Goal: Task Accomplishment & Management: Use online tool/utility

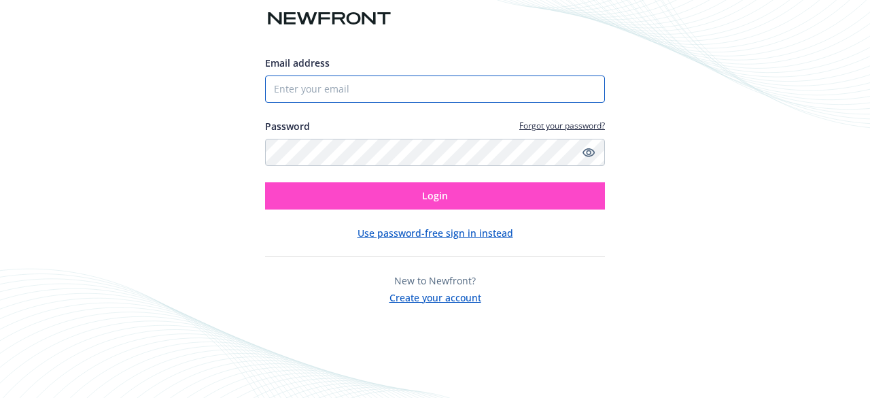
type input "[EMAIL_ADDRESS][DOMAIN_NAME]"
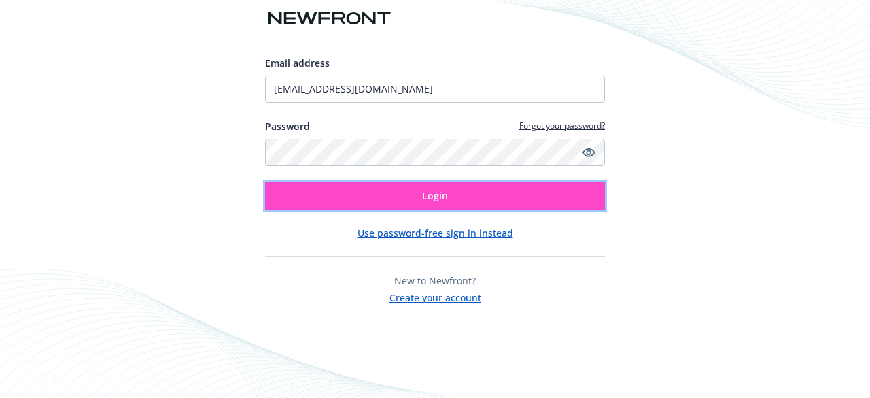
click at [389, 200] on button "Login" at bounding box center [435, 195] width 340 height 27
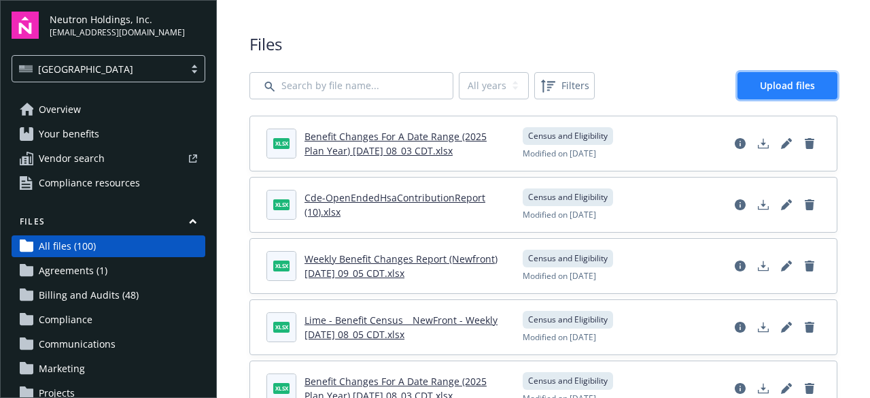
click at [784, 84] on span "Upload files" at bounding box center [787, 85] width 55 height 13
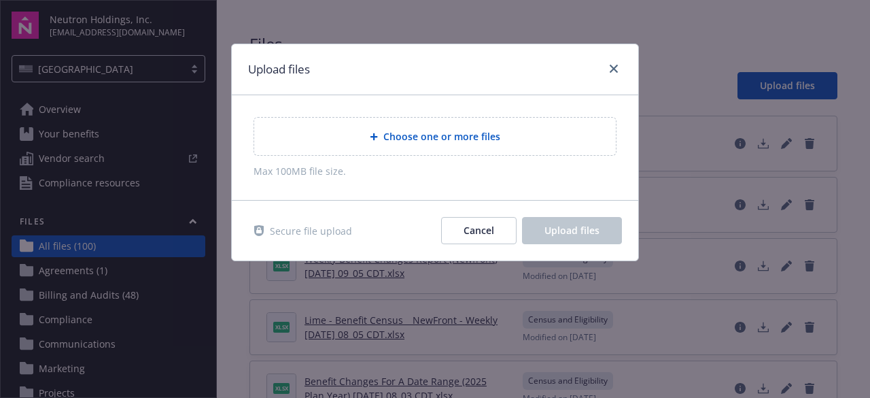
click at [426, 136] on span "Choose one or more files" at bounding box center [441, 136] width 117 height 14
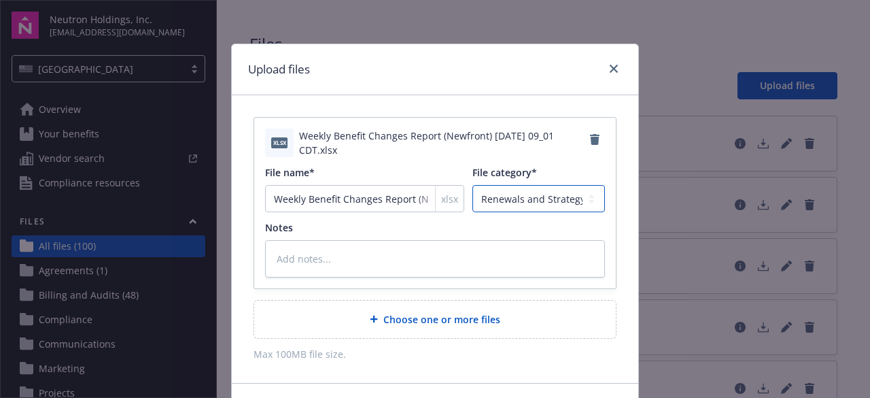
click at [531, 202] on select "Agreements Billing and Audits Census and Eligibility Communications Compliance …" at bounding box center [538, 198] width 133 height 27
select select "Census"
click at [472, 185] on select "Agreements Billing and Audits Census and Eligibility Communications Compliance …" at bounding box center [538, 198] width 133 height 27
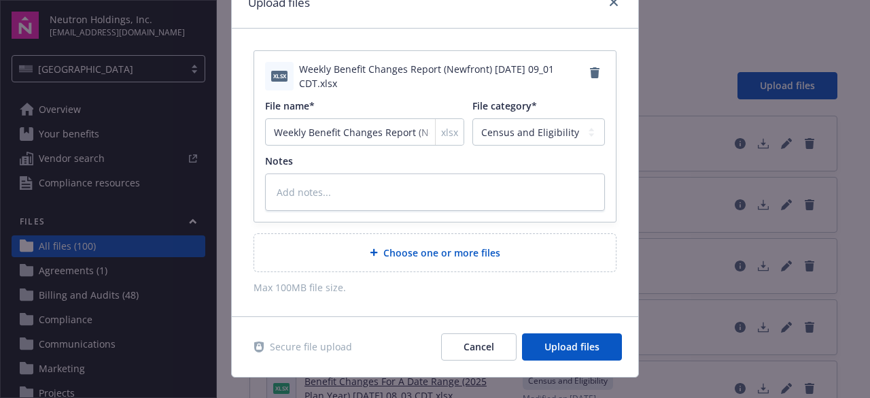
scroll to position [87, 0]
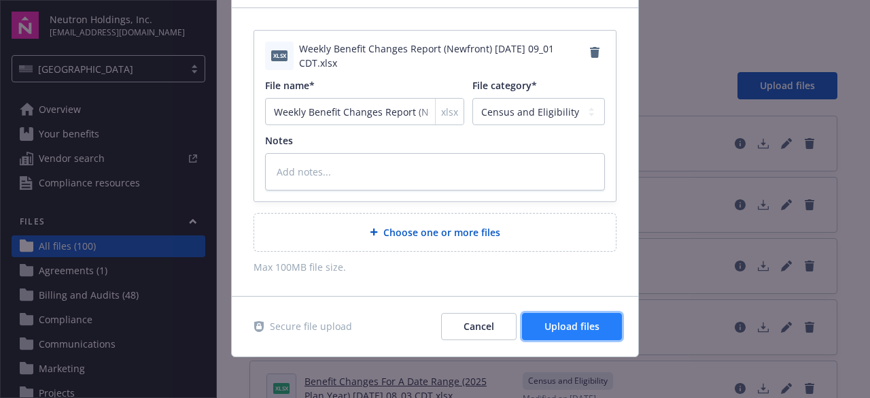
click at [575, 321] on span "Upload files" at bounding box center [571, 325] width 55 height 13
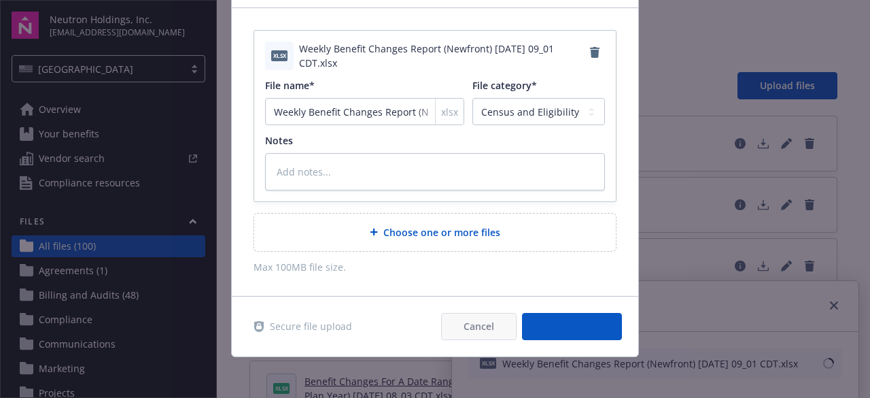
type textarea "x"
